Goal: Understand process/instructions

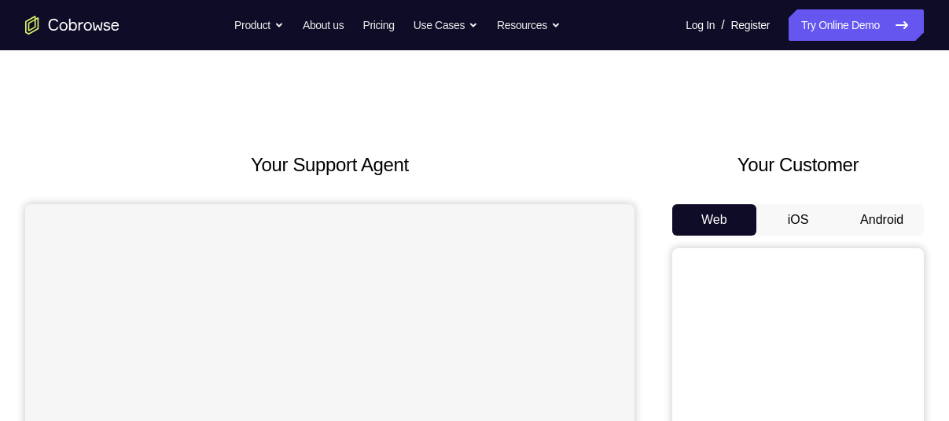
click at [872, 219] on button "Android" at bounding box center [882, 219] width 84 height 31
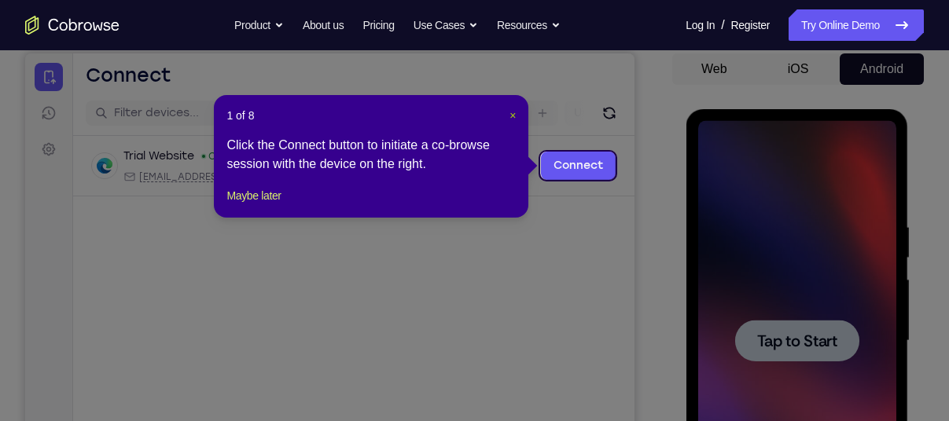
click at [509, 111] on span "×" at bounding box center [512, 115] width 6 height 13
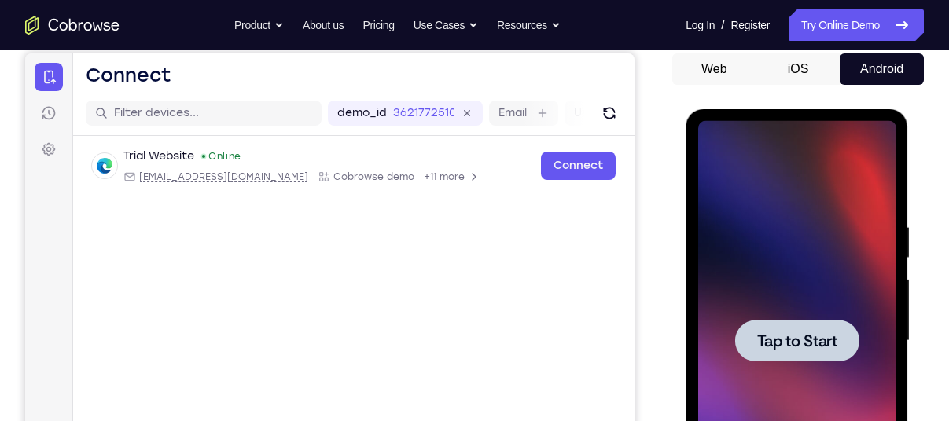
click at [808, 340] on span "Tap to Start" at bounding box center [796, 341] width 80 height 16
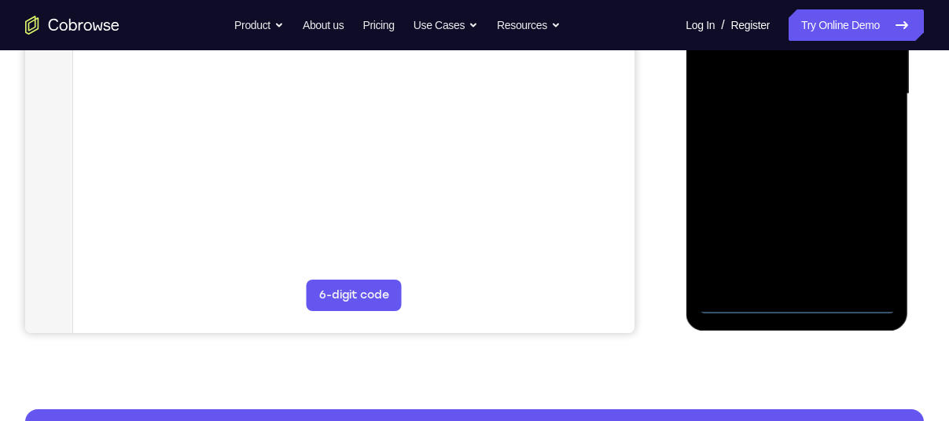
scroll to position [411, 0]
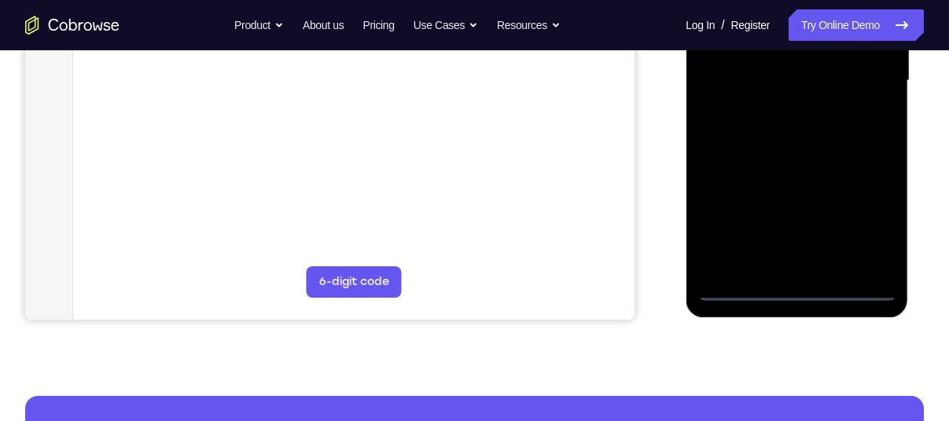
click at [794, 288] on div at bounding box center [796, 81] width 198 height 440
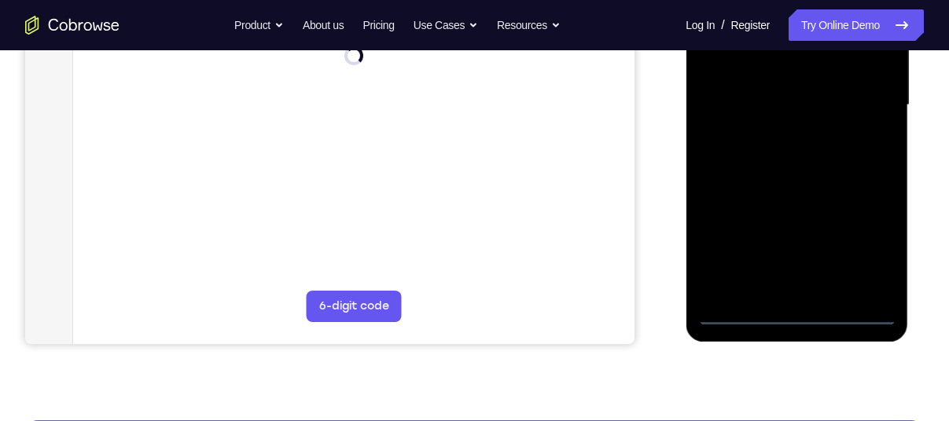
scroll to position [386, 0]
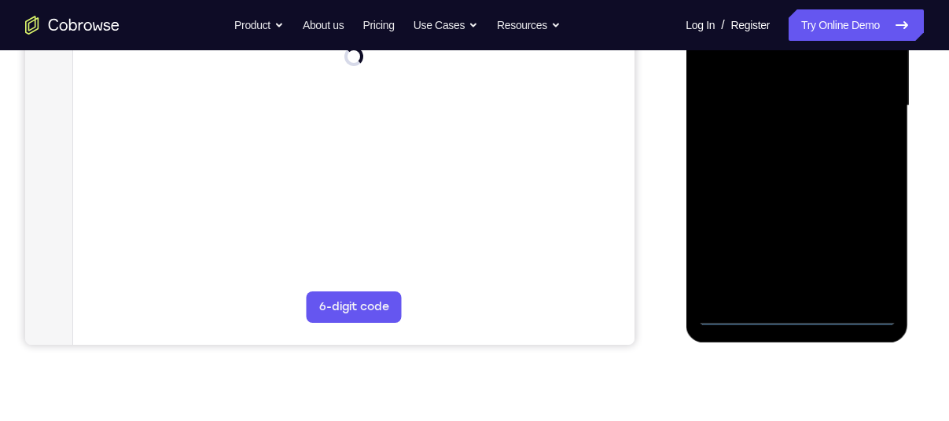
click at [861, 254] on div at bounding box center [796, 106] width 198 height 440
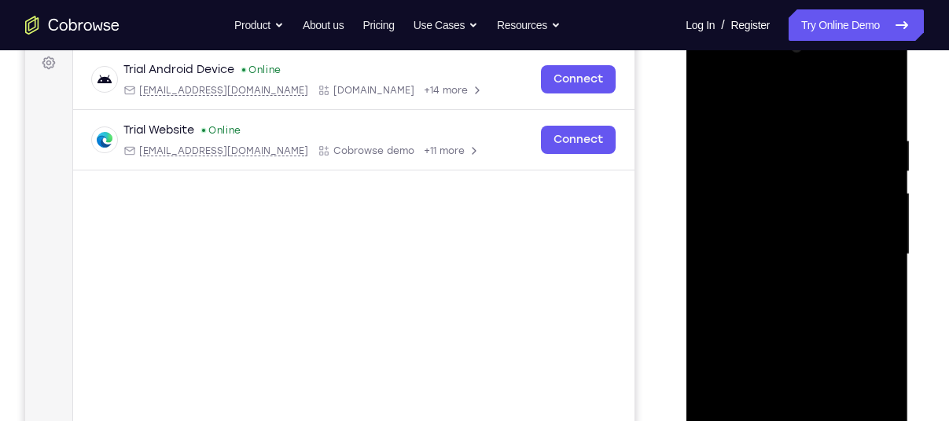
scroll to position [234, 0]
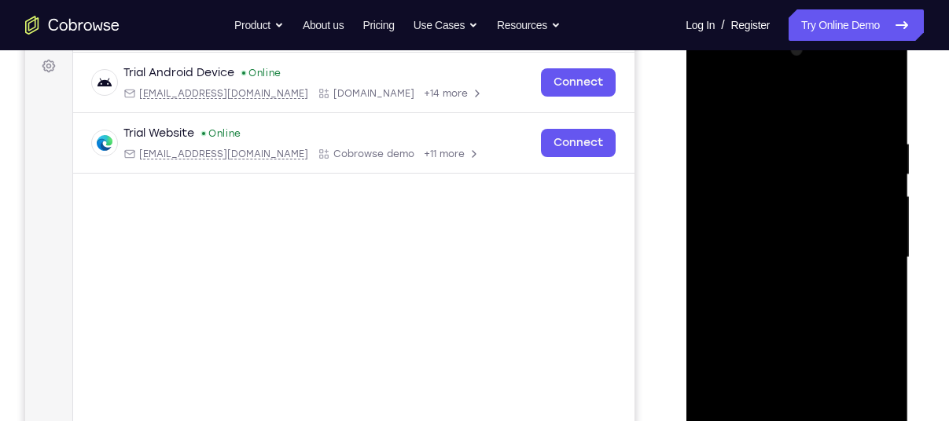
click at [781, 111] on div at bounding box center [796, 258] width 198 height 440
click at [858, 258] on div at bounding box center [796, 258] width 198 height 440
click at [777, 285] on div at bounding box center [796, 258] width 198 height 440
click at [757, 244] on div at bounding box center [796, 258] width 198 height 440
click at [760, 226] on div at bounding box center [796, 258] width 198 height 440
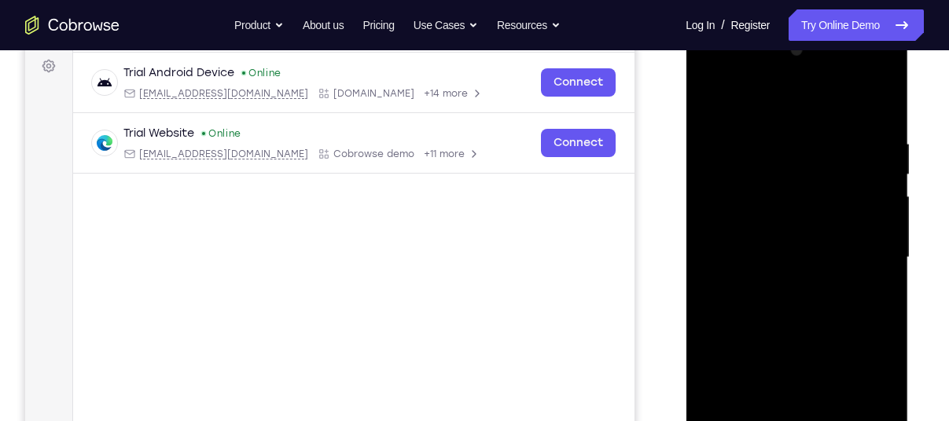
click at [782, 253] on div at bounding box center [796, 258] width 198 height 440
click at [785, 257] on div at bounding box center [796, 258] width 198 height 440
click at [796, 301] on div at bounding box center [796, 258] width 198 height 440
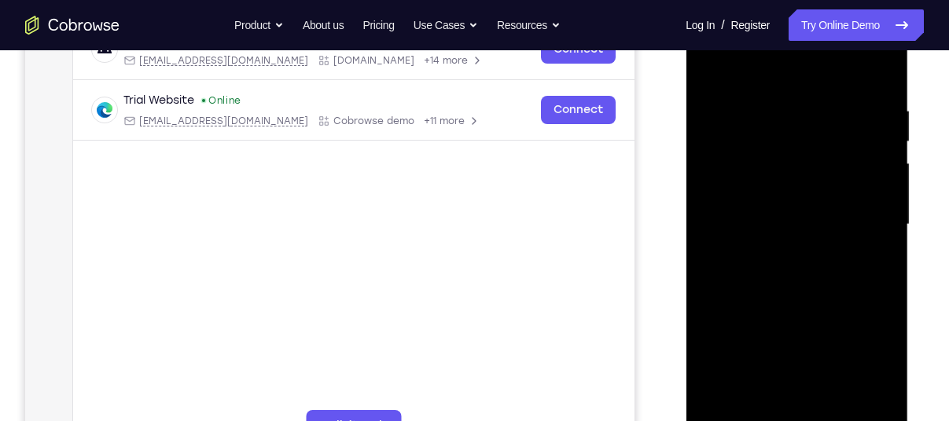
scroll to position [270, 0]
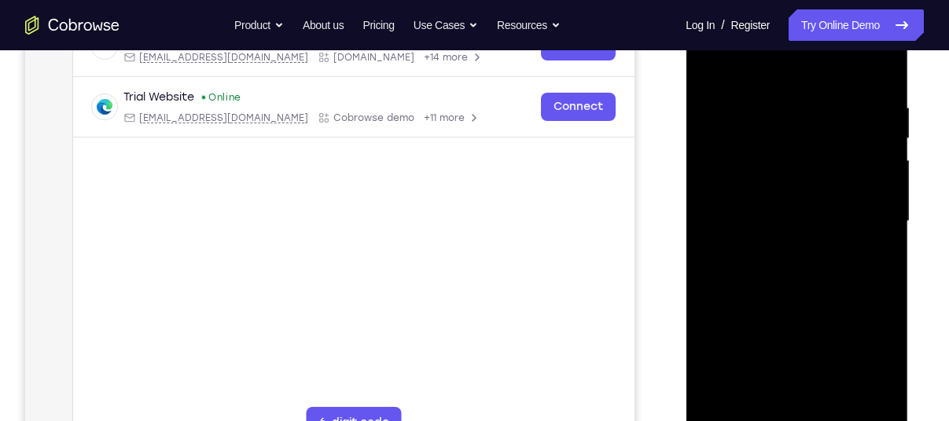
click at [790, 278] on div at bounding box center [796, 222] width 198 height 440
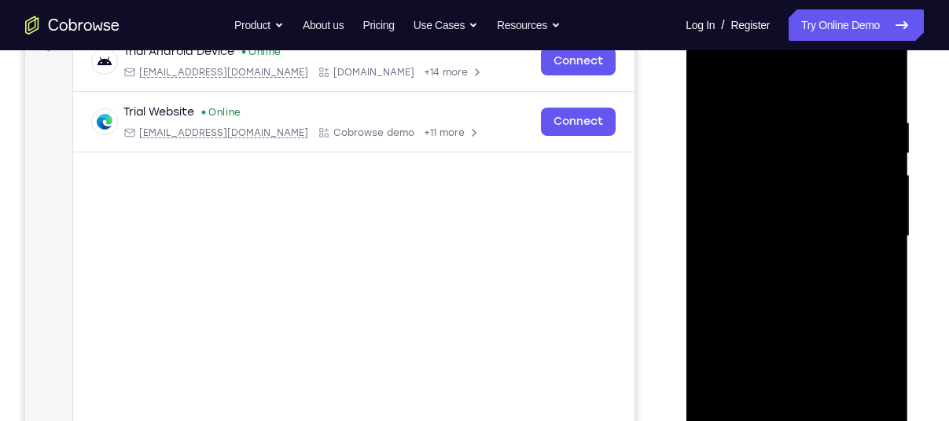
scroll to position [255, 0]
click at [787, 307] on div at bounding box center [796, 237] width 198 height 440
click at [779, 126] on div at bounding box center [796, 237] width 198 height 440
click at [867, 210] on div at bounding box center [796, 237] width 198 height 440
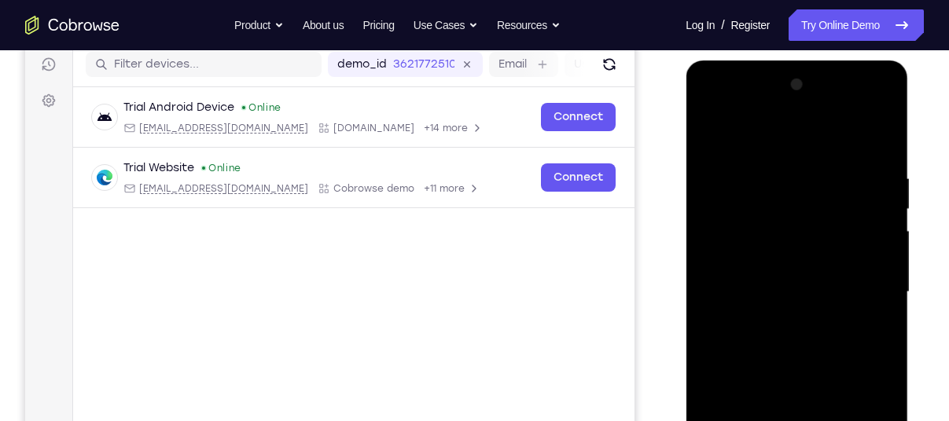
scroll to position [208, 0]
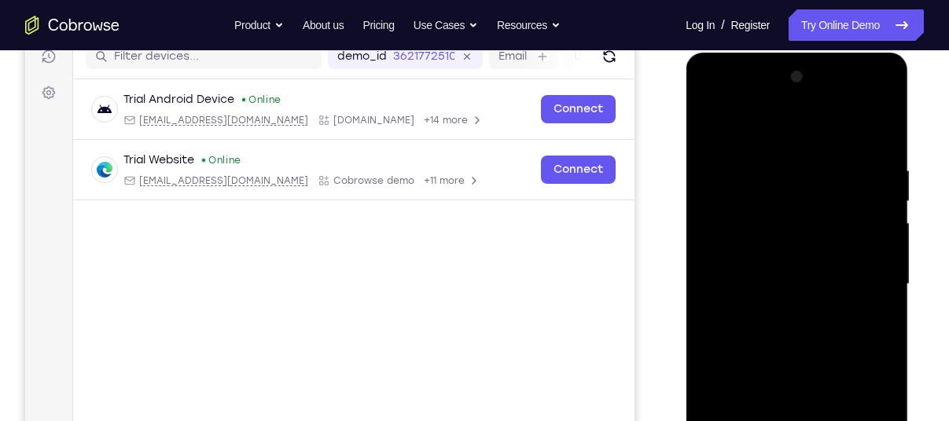
drag, startPoint x: 802, startPoint y: 133, endPoint x: 792, endPoint y: 75, distance: 58.3
click at [792, 75] on div at bounding box center [796, 284] width 198 height 440
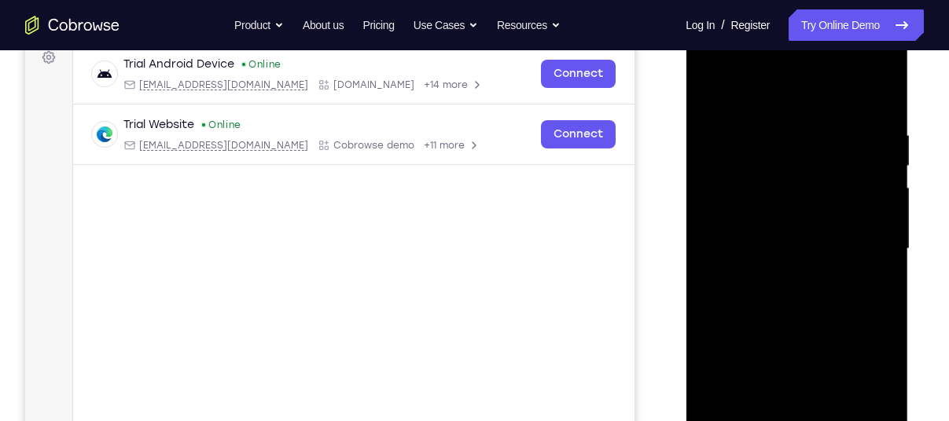
scroll to position [244, 0]
click at [869, 281] on div at bounding box center [796, 248] width 198 height 440
click at [859, 223] on div at bounding box center [796, 248] width 198 height 440
click at [722, 224] on div at bounding box center [796, 248] width 198 height 440
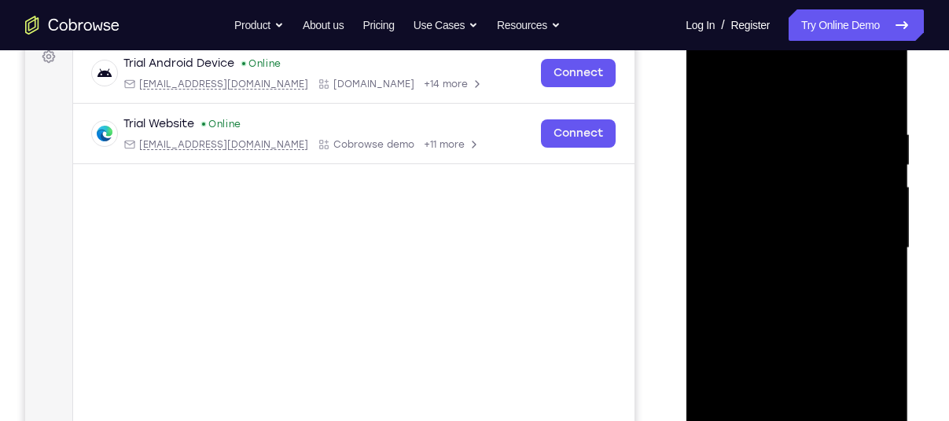
click at [866, 206] on div at bounding box center [796, 248] width 198 height 440
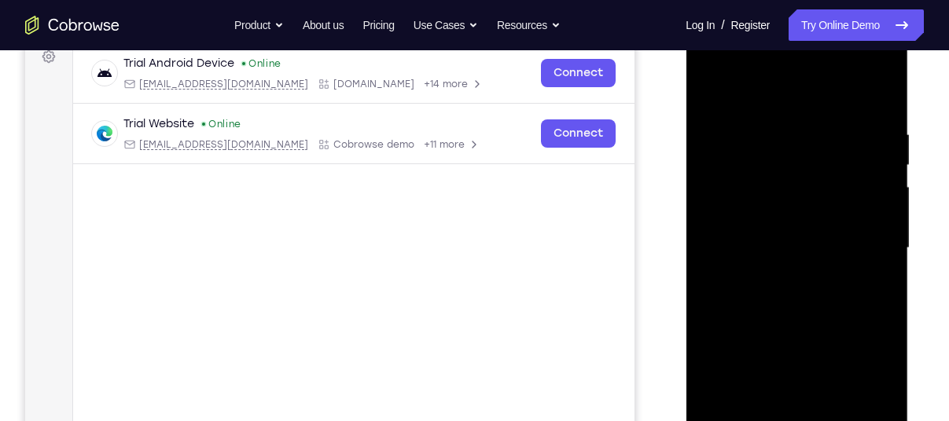
click at [866, 206] on div at bounding box center [796, 248] width 198 height 440
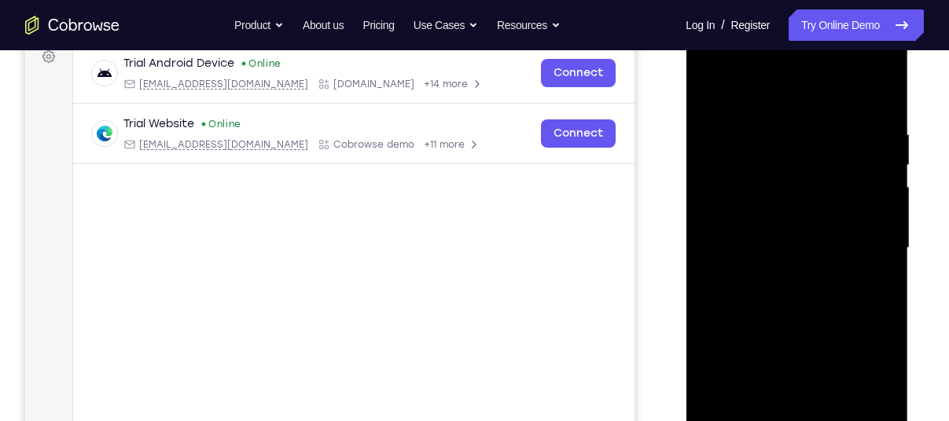
click at [866, 206] on div at bounding box center [796, 248] width 198 height 440
click at [859, 189] on div at bounding box center [796, 248] width 198 height 440
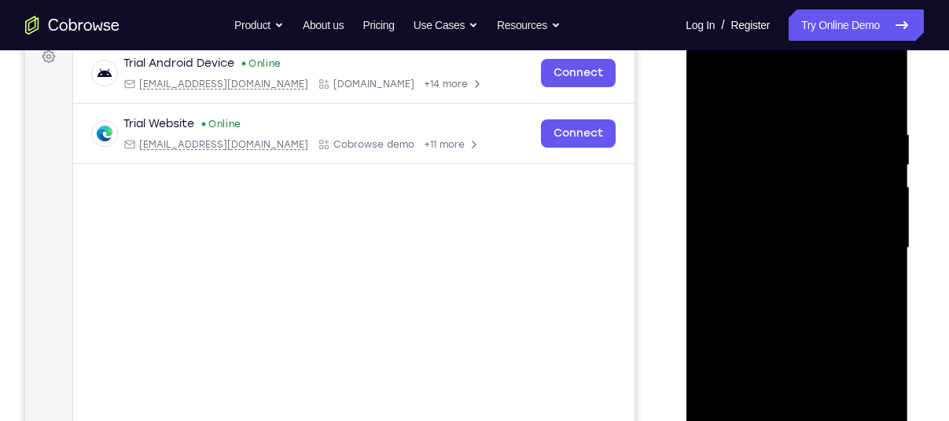
click at [859, 189] on div at bounding box center [796, 248] width 198 height 440
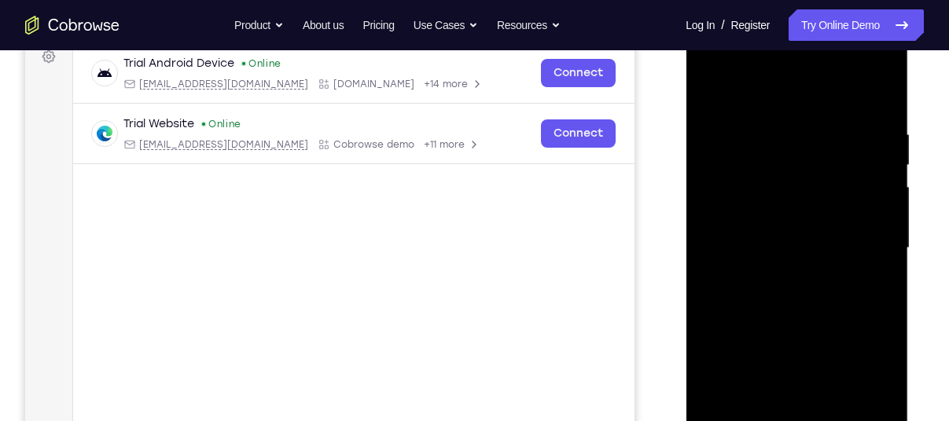
click at [859, 189] on div at bounding box center [796, 248] width 198 height 440
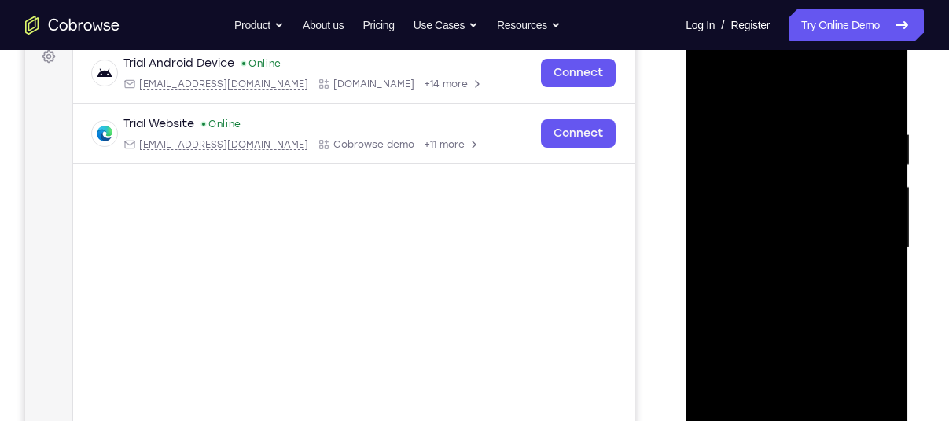
click at [858, 188] on div at bounding box center [796, 248] width 198 height 440
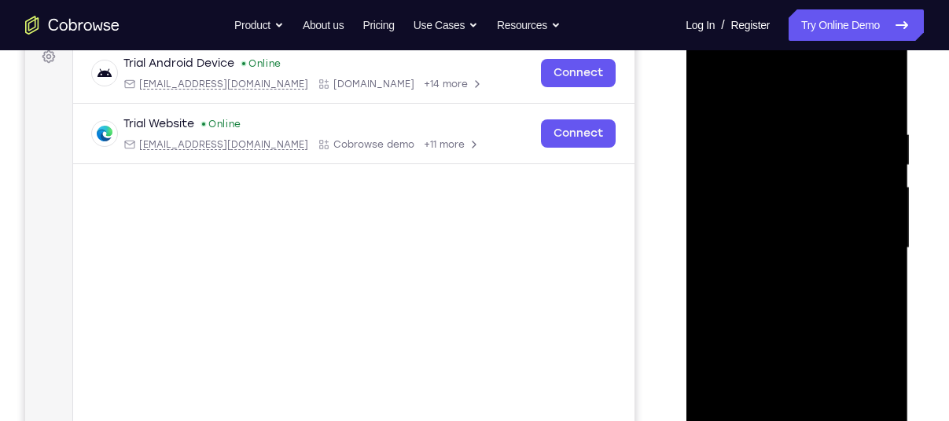
click at [858, 188] on div at bounding box center [796, 248] width 198 height 440
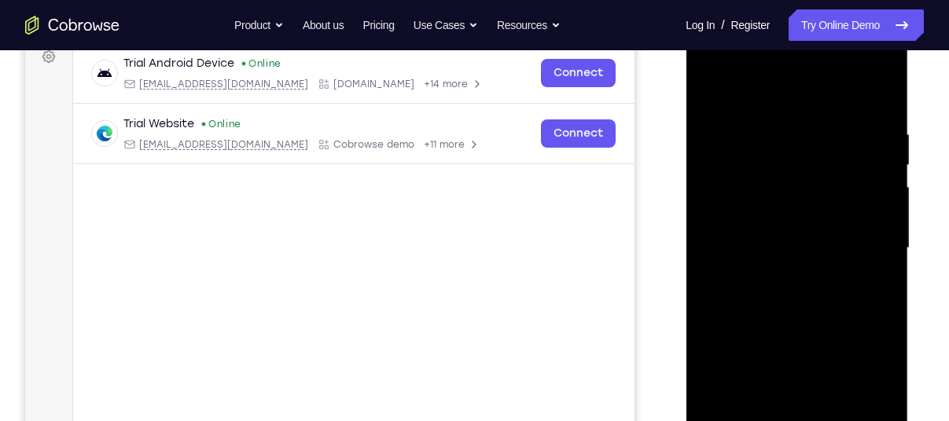
click at [858, 188] on div at bounding box center [796, 248] width 198 height 440
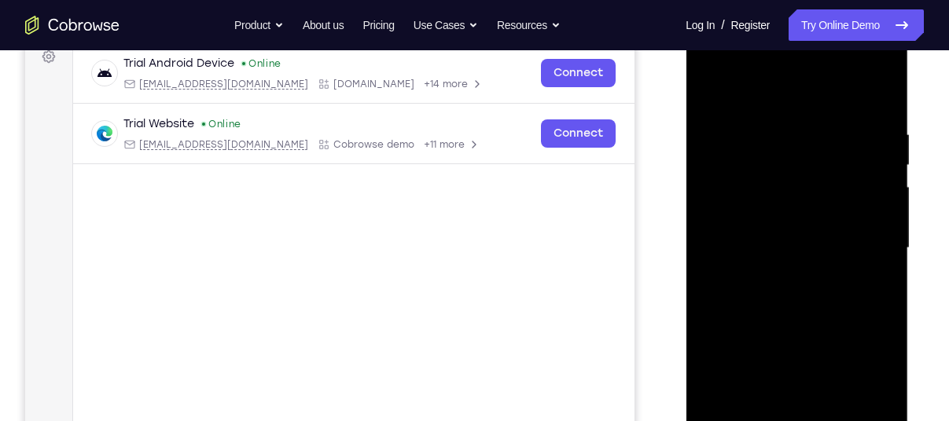
click at [858, 188] on div at bounding box center [796, 248] width 198 height 440
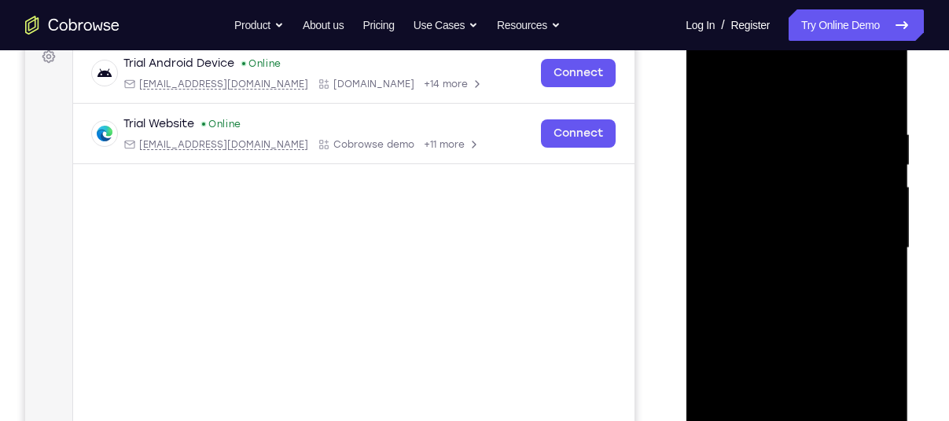
click at [858, 188] on div at bounding box center [796, 248] width 198 height 440
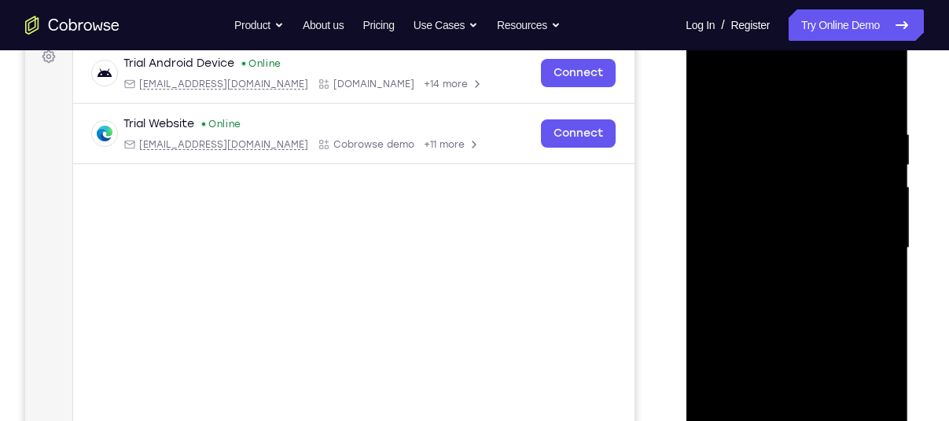
click at [858, 188] on div at bounding box center [796, 248] width 198 height 440
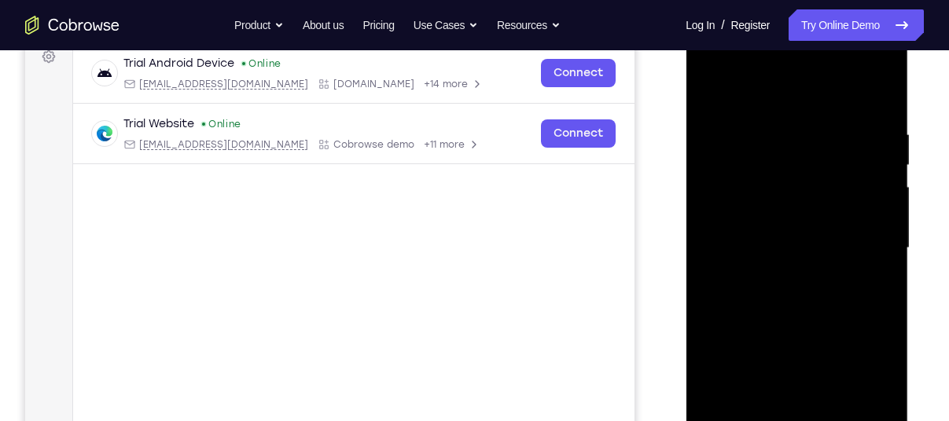
click at [858, 188] on div at bounding box center [796, 248] width 198 height 440
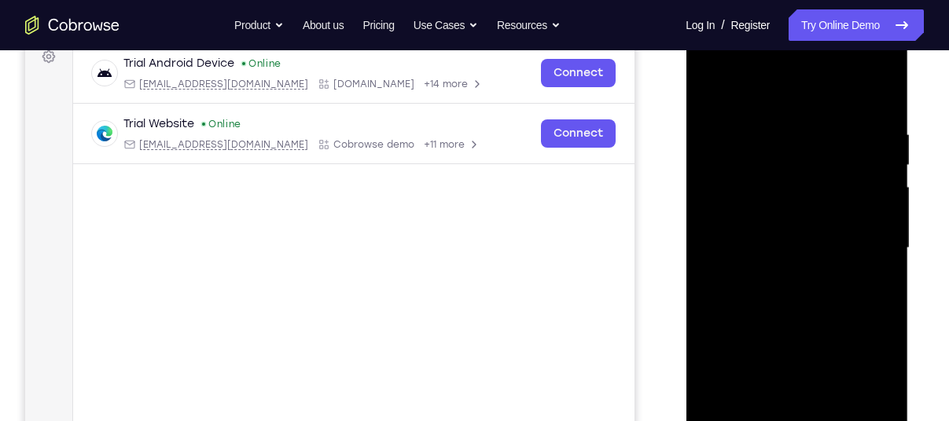
click at [858, 188] on div at bounding box center [796, 248] width 198 height 440
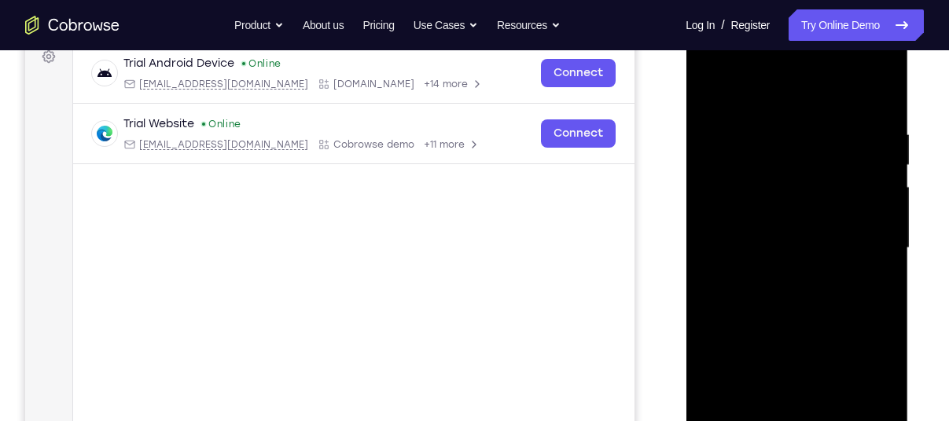
click at [858, 188] on div at bounding box center [796, 248] width 198 height 440
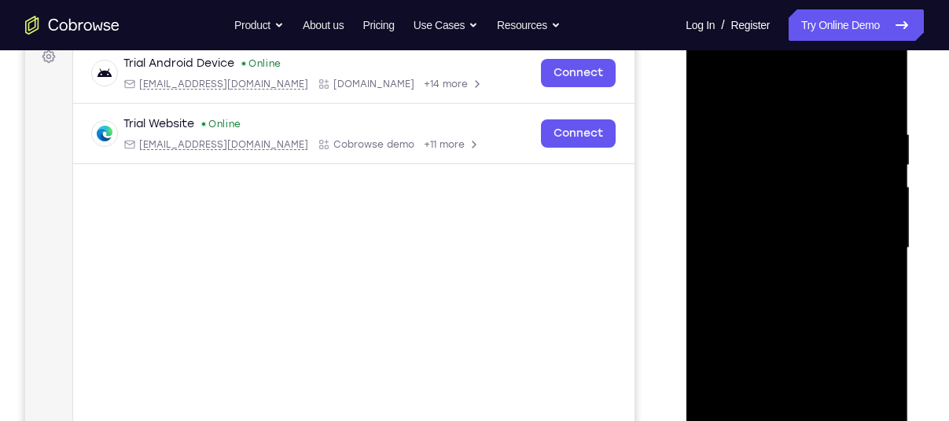
click at [858, 188] on div at bounding box center [796, 248] width 198 height 440
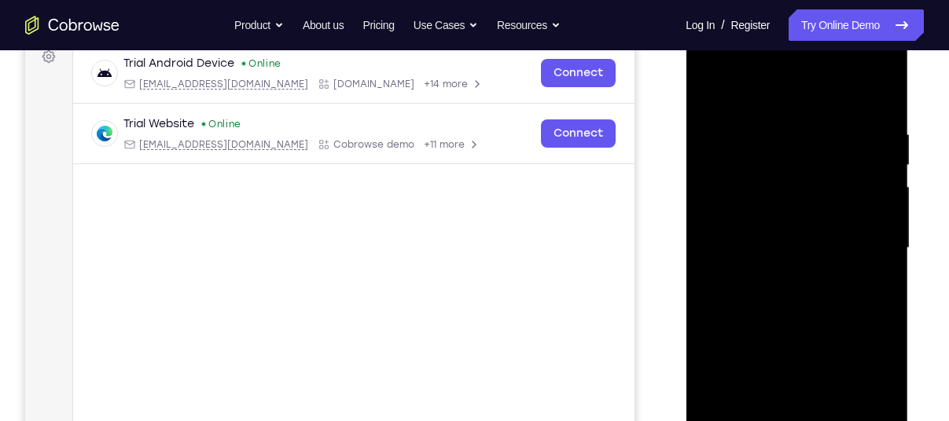
click at [858, 188] on div at bounding box center [796, 248] width 198 height 440
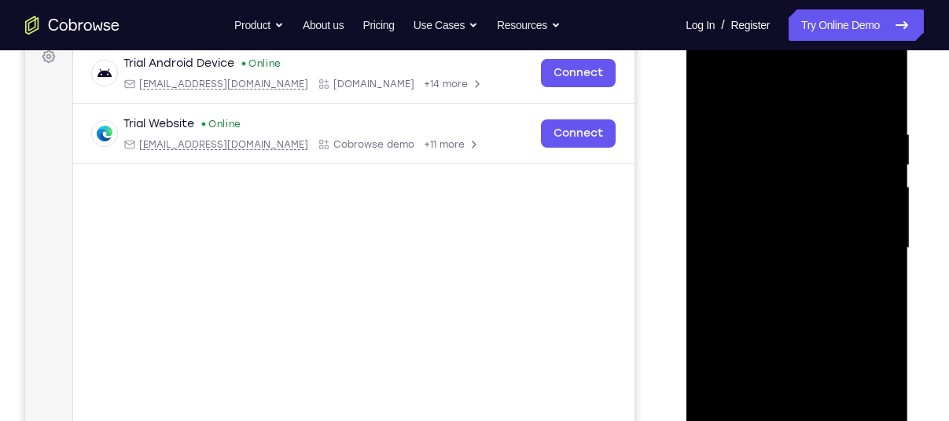
click at [873, 94] on div at bounding box center [796, 248] width 198 height 440
click at [884, 84] on div at bounding box center [796, 248] width 198 height 440
click at [830, 128] on div at bounding box center [796, 248] width 198 height 440
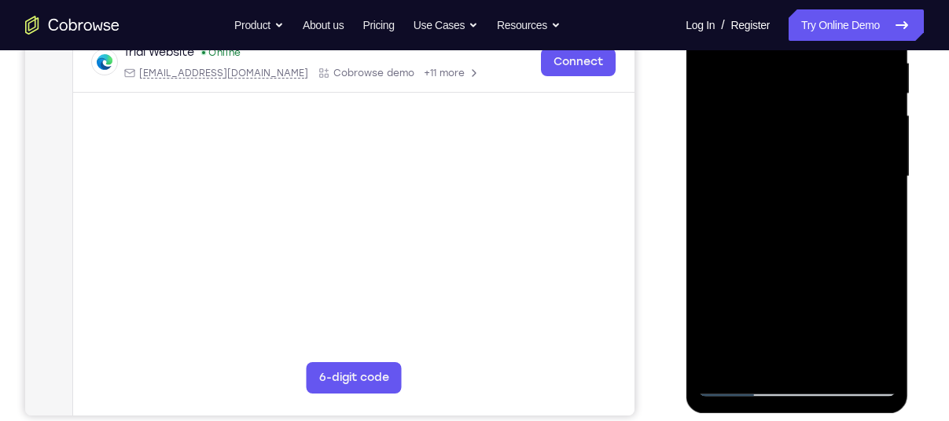
scroll to position [318, 0]
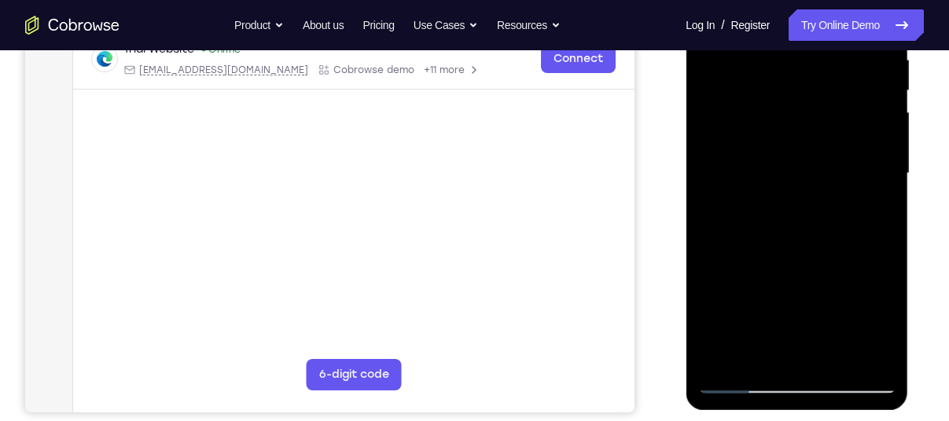
click at [785, 77] on div at bounding box center [796, 174] width 198 height 440
click at [737, 281] on div at bounding box center [796, 174] width 198 height 440
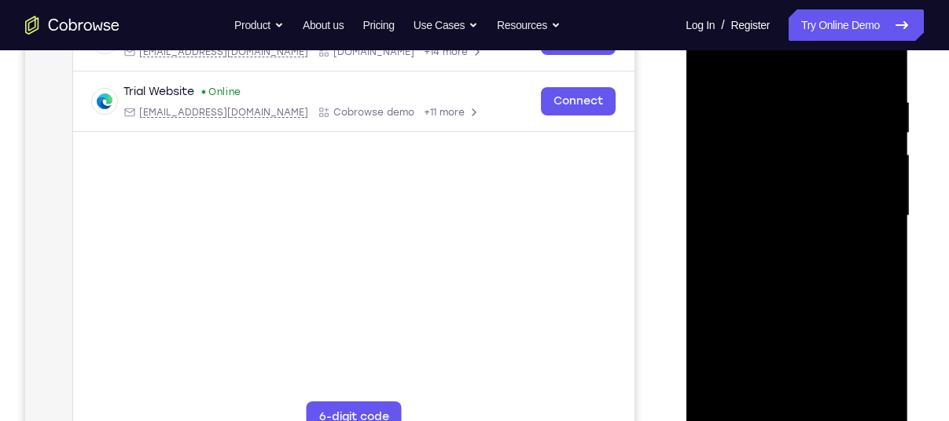
scroll to position [274, 0]
click at [762, 148] on div at bounding box center [796, 218] width 198 height 440
click at [771, 230] on div at bounding box center [796, 218] width 198 height 440
click at [763, 315] on div at bounding box center [796, 218] width 198 height 440
click at [712, 56] on div at bounding box center [796, 218] width 198 height 440
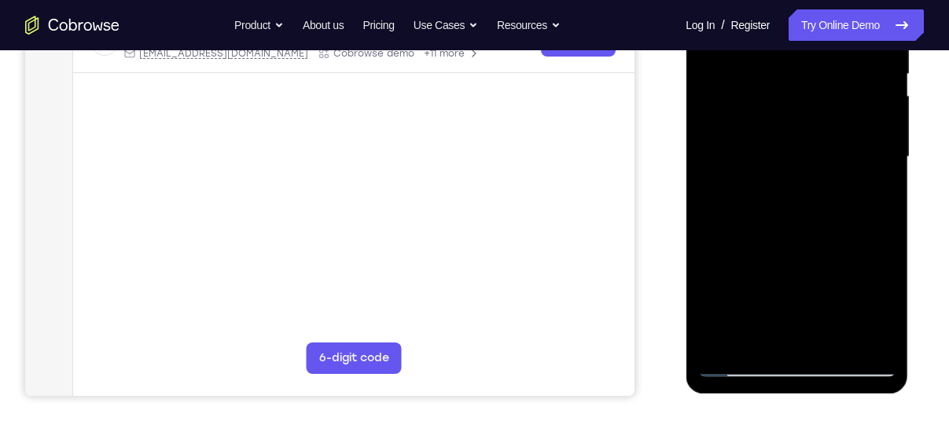
scroll to position [346, 0]
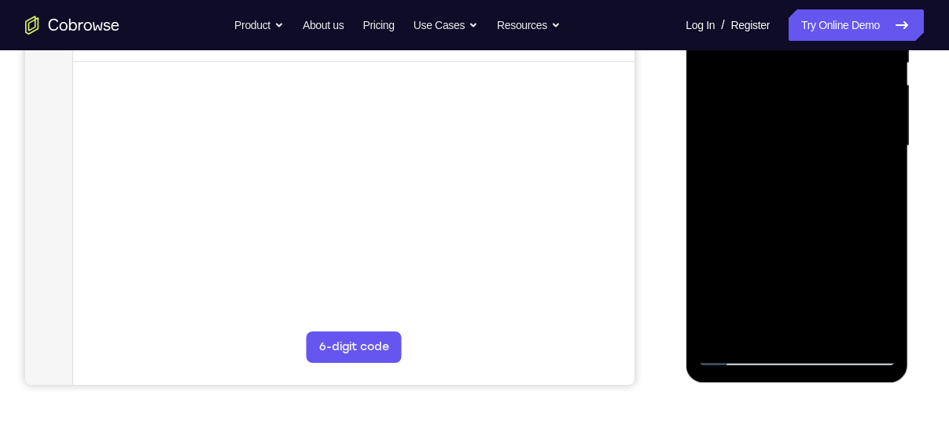
click at [744, 351] on div at bounding box center [796, 146] width 198 height 440
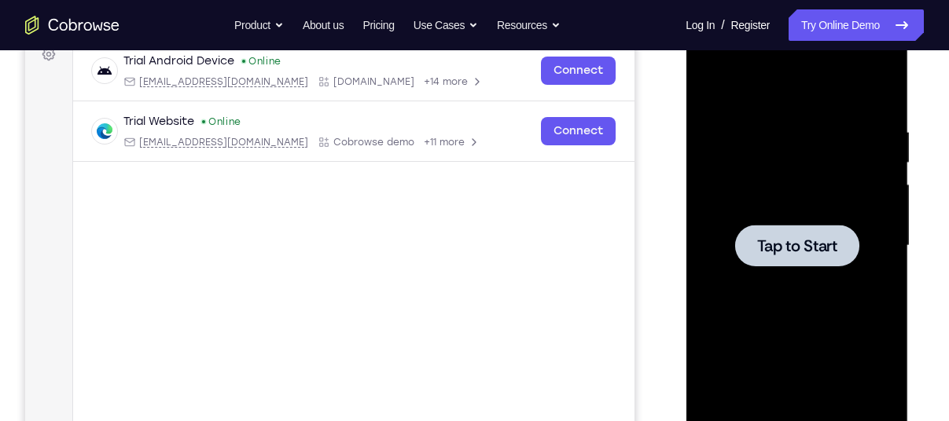
scroll to position [232, 0]
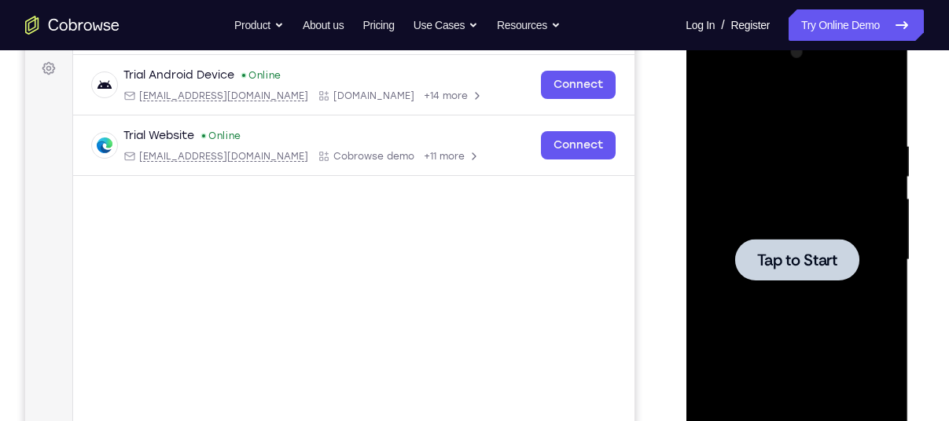
click at [790, 264] on span "Tap to Start" at bounding box center [796, 260] width 80 height 16
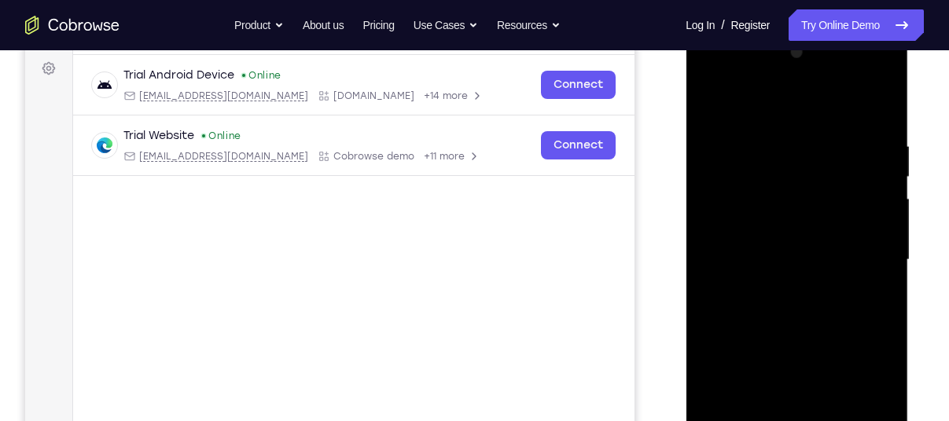
scroll to position [311, 0]
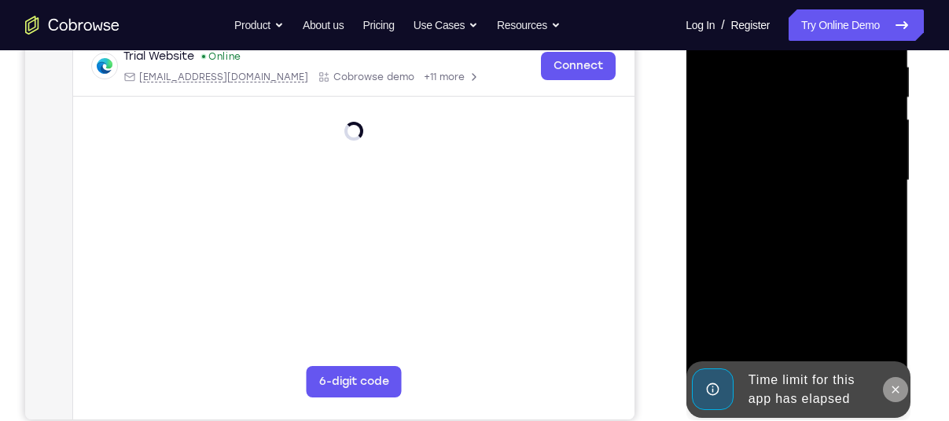
click at [899, 393] on icon at bounding box center [894, 390] width 13 height 13
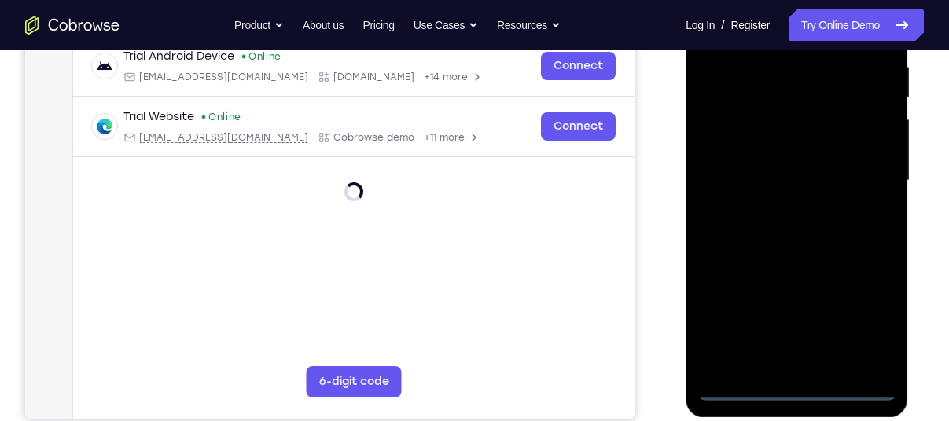
click at [806, 387] on div at bounding box center [796, 181] width 198 height 440
click at [871, 307] on div at bounding box center [796, 181] width 198 height 440
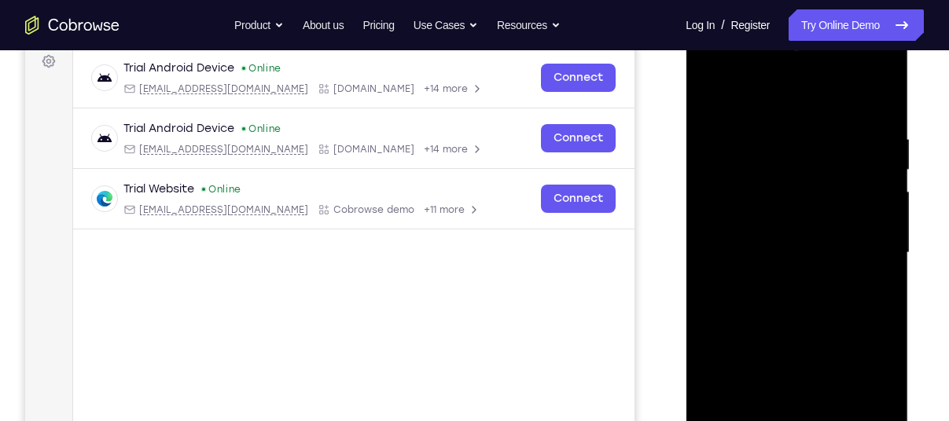
scroll to position [238, 0]
click at [777, 101] on div at bounding box center [796, 254] width 198 height 440
click at [864, 255] on div at bounding box center [796, 254] width 198 height 440
click at [785, 288] on div at bounding box center [796, 254] width 198 height 440
click at [792, 246] on div at bounding box center [796, 254] width 198 height 440
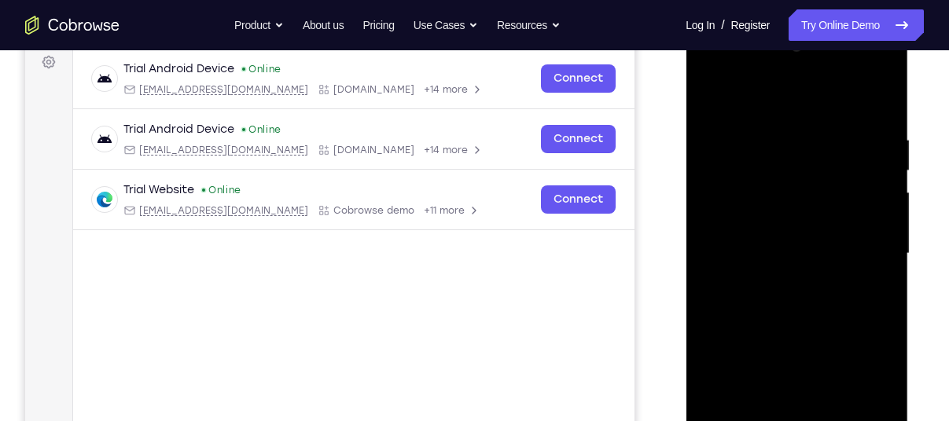
click at [868, 65] on div at bounding box center [796, 254] width 198 height 440
click at [741, 66] on div at bounding box center [796, 254] width 198 height 440
click at [777, 205] on div at bounding box center [796, 254] width 198 height 440
click at [785, 257] on div at bounding box center [796, 254] width 198 height 440
click at [784, 248] on div at bounding box center [796, 254] width 198 height 440
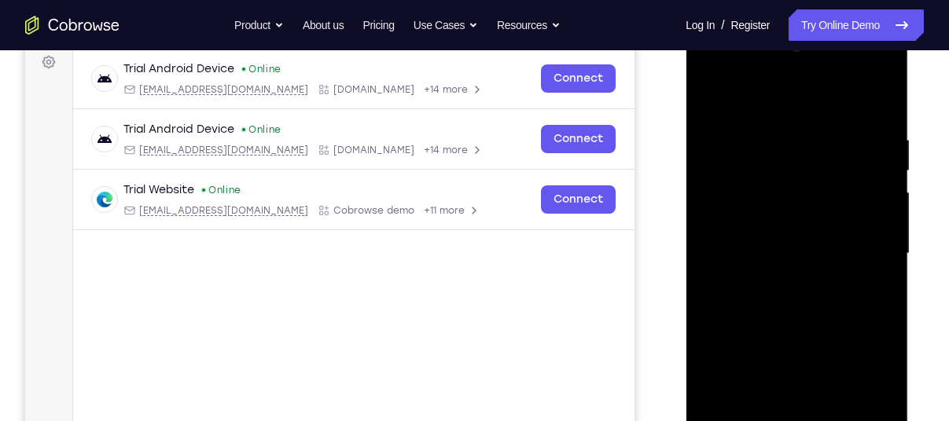
click at [786, 266] on div at bounding box center [796, 254] width 198 height 440
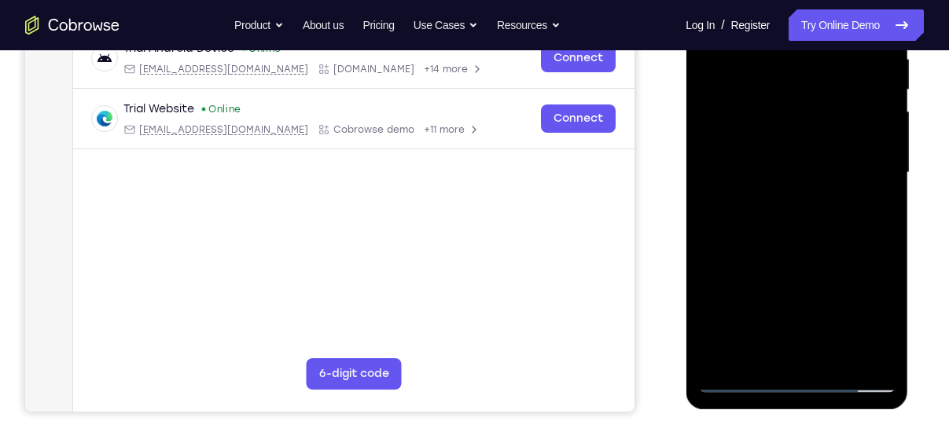
scroll to position [320, 0]
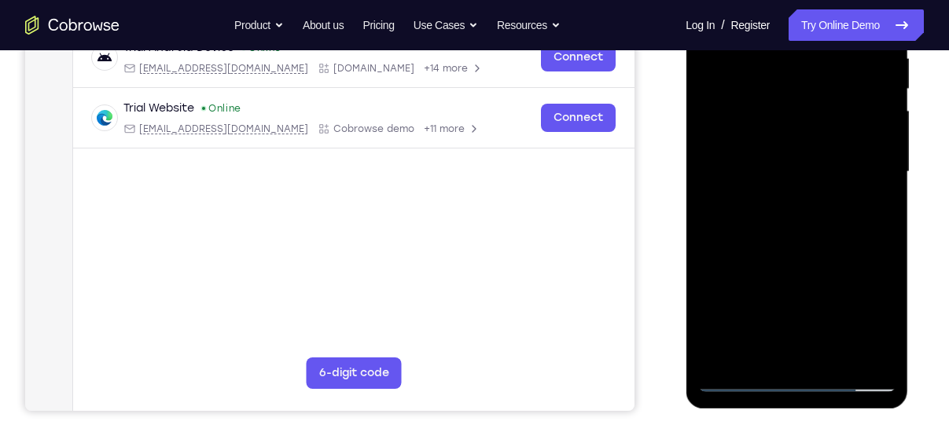
click at [801, 344] on div at bounding box center [796, 172] width 198 height 440
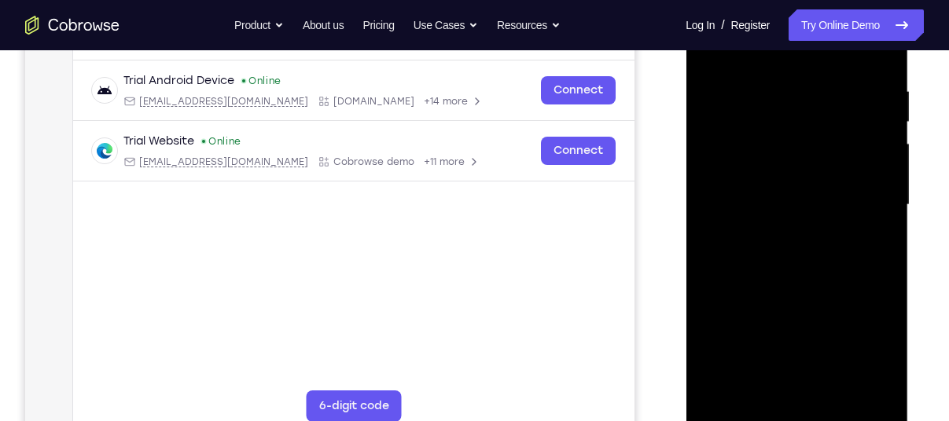
scroll to position [288, 0]
click at [740, 413] on div at bounding box center [796, 203] width 198 height 440
click at [759, 384] on div at bounding box center [796, 203] width 198 height 440
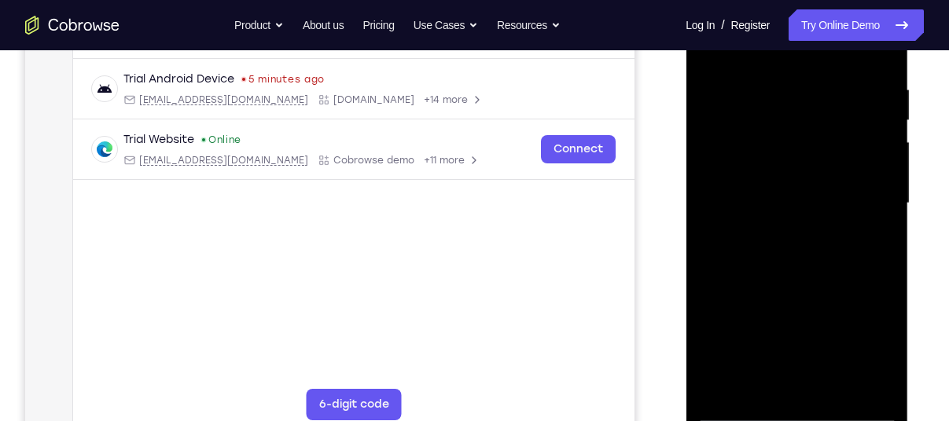
click at [843, 94] on div at bounding box center [796, 203] width 198 height 440
click at [772, 263] on div at bounding box center [796, 203] width 198 height 440
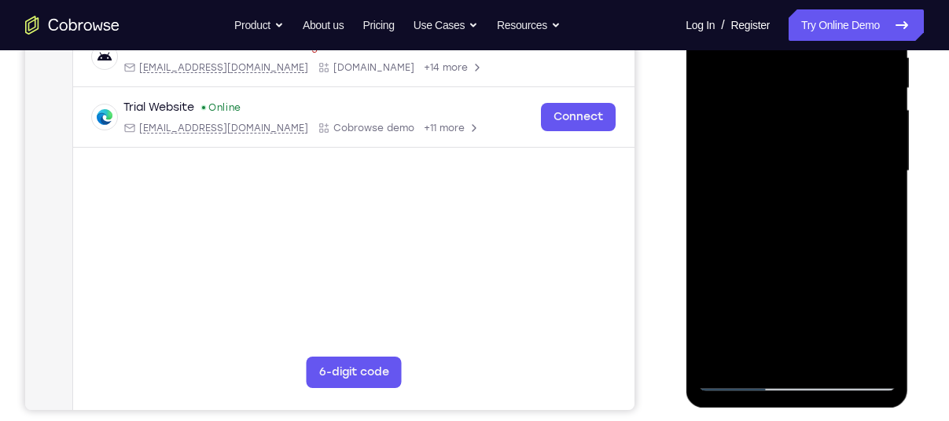
scroll to position [333, 0]
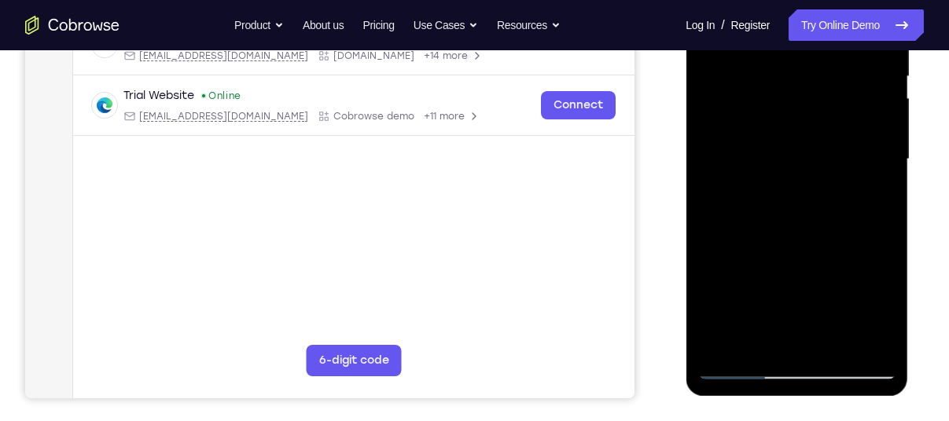
click at [740, 369] on div at bounding box center [796, 159] width 198 height 440
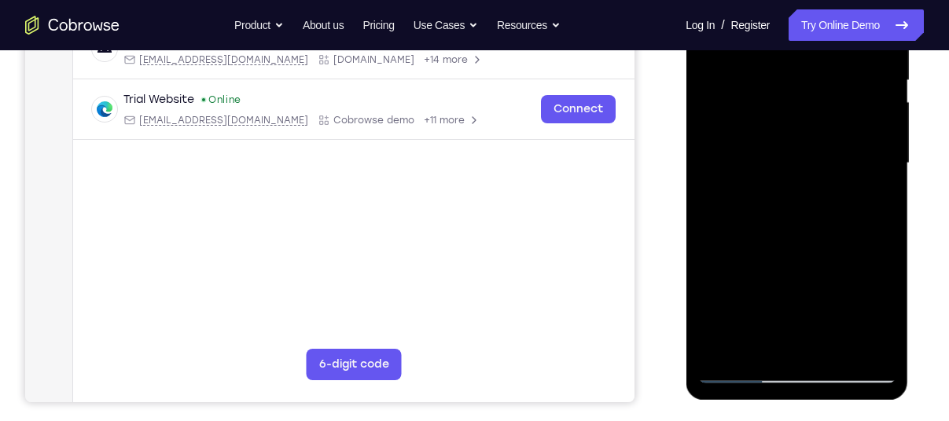
scroll to position [329, 0]
click at [745, 373] on div at bounding box center [796, 163] width 198 height 440
click at [829, 241] on div at bounding box center [796, 163] width 198 height 440
click at [743, 373] on div at bounding box center [796, 163] width 198 height 440
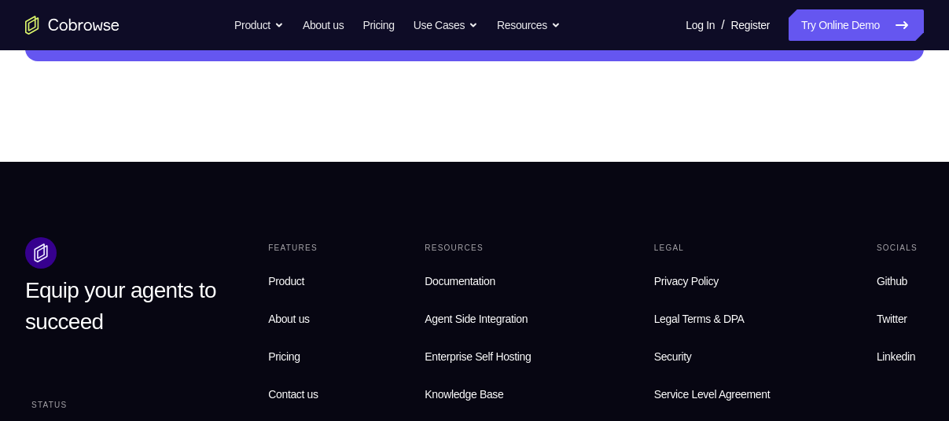
scroll to position [927, 0]
